Goal: Task Accomplishment & Management: Manage account settings

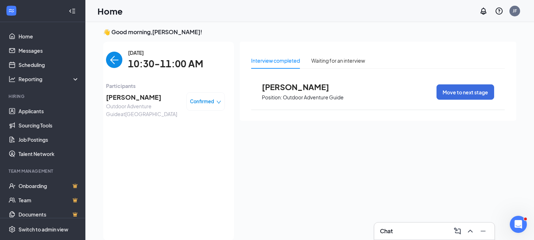
scroll to position [92, 0]
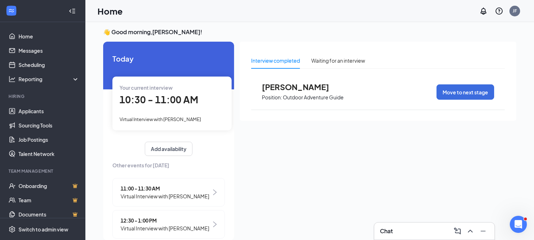
click at [170, 194] on span "Virtual Interview with [PERSON_NAME]" at bounding box center [165, 196] width 89 height 8
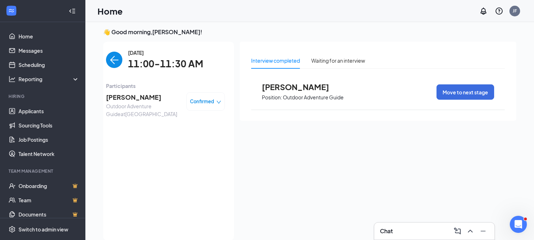
click at [116, 98] on span "Kevin Baker" at bounding box center [143, 97] width 75 height 10
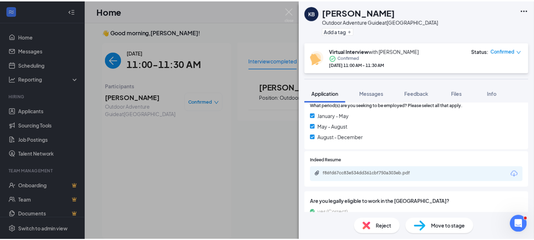
scroll to position [323, 0]
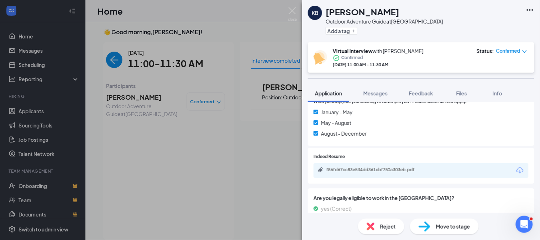
click at [389, 167] on div "f86fd67cc83e534dd361cbf750a303eb.pdf" at bounding box center [376, 170] width 100 height 6
click at [506, 47] on div "Virtual Interview with Johnny Felty Confirmed Aug 27, 11:00 AM - 11:30 AM Statu…" at bounding box center [421, 57] width 226 height 30
click at [512, 51] on span "Confirmed" at bounding box center [508, 50] width 24 height 7
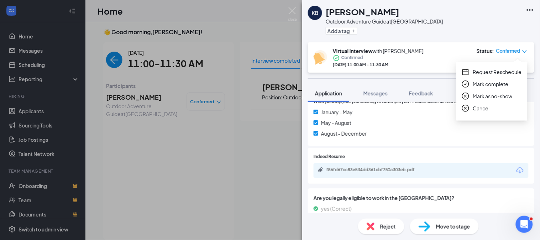
click at [475, 95] on span "Mark as no-show" at bounding box center [493, 96] width 40 height 8
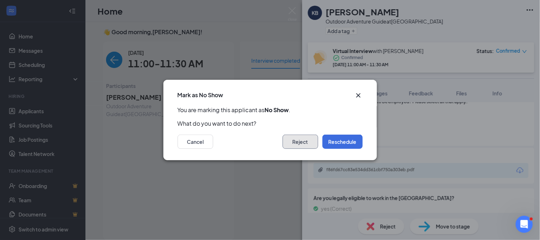
click at [297, 140] on button "Reject" at bounding box center [301, 142] width 36 height 14
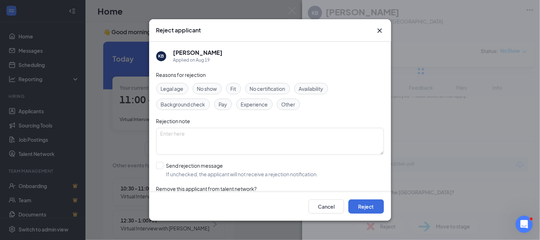
click at [219, 88] on div "No show" at bounding box center [207, 88] width 29 height 11
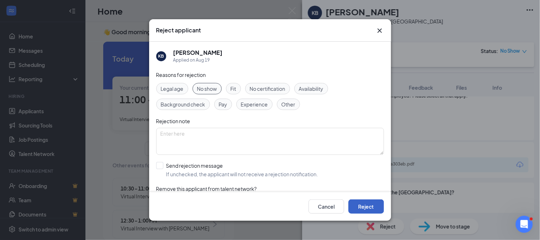
click at [364, 209] on button "Reject" at bounding box center [366, 206] width 36 height 14
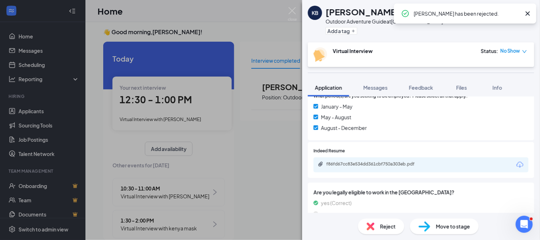
click at [259, 170] on div "KB Kevin Baker Outdoor Adventure Guide at Rock Creek Add a tag Virtual Intervie…" at bounding box center [270, 120] width 540 height 240
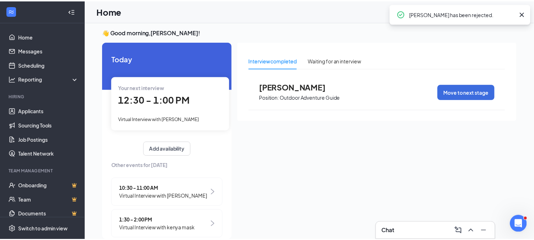
scroll to position [0, 63]
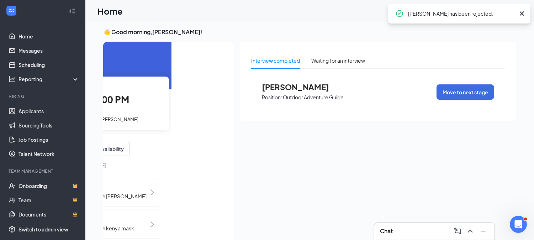
click at [122, 107] on div "Your next interview 12:30 - 1:00 PM Virtual Interview with Nathan Sawtelle" at bounding box center [109, 103] width 119 height 53
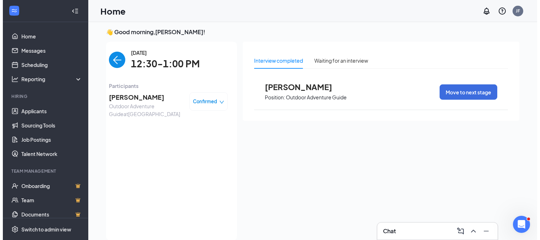
scroll to position [0, 0]
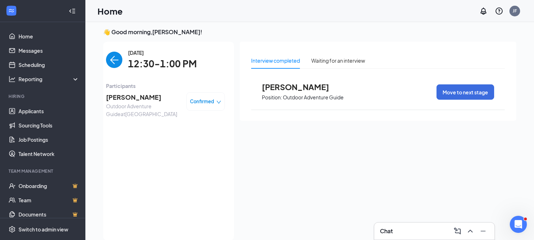
click at [123, 96] on span "Nathan Sawtelle" at bounding box center [143, 97] width 75 height 10
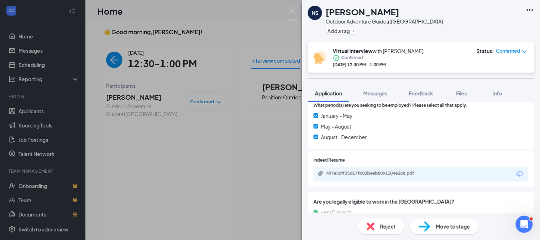
scroll to position [316, 0]
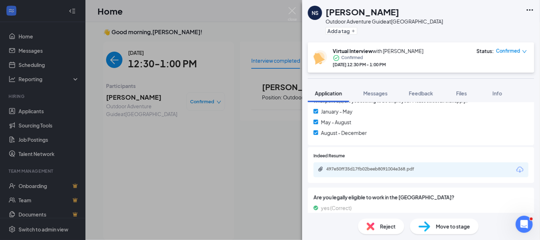
click at [387, 165] on div "497e50ff35d17fb02beeb8091004e368.pdf" at bounding box center [421, 169] width 215 height 15
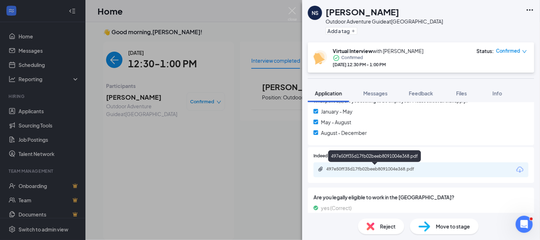
click at [385, 166] on div "497e50ff35d17fb02beeb8091004e368.pdf" at bounding box center [376, 169] width 100 height 6
